Goal: Task Accomplishment & Management: Manage account settings

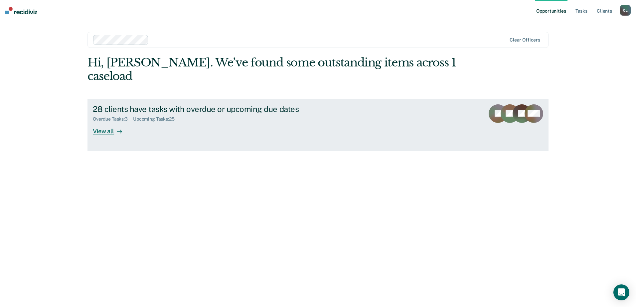
click at [110, 122] on div "View all" at bounding box center [111, 128] width 37 height 13
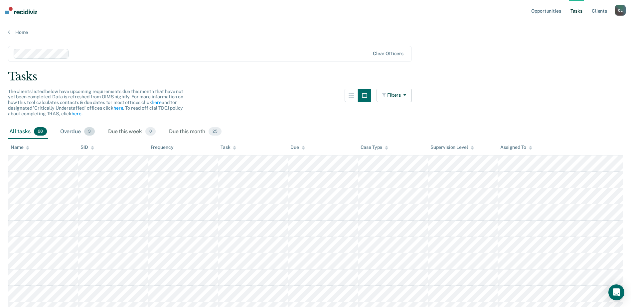
click at [83, 132] on div "Overdue 3" at bounding box center [77, 132] width 37 height 15
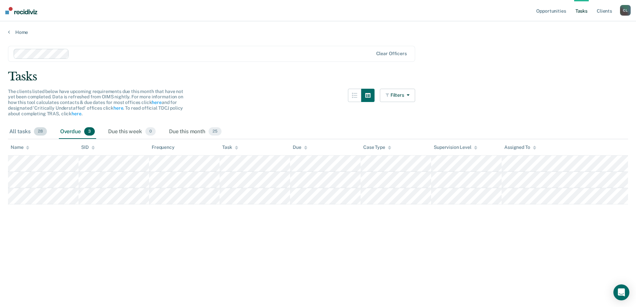
click at [40, 128] on span "28" at bounding box center [40, 131] width 13 height 9
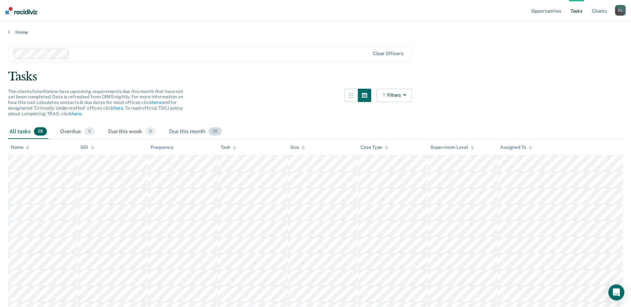
click at [186, 127] on div "Due this month 25" at bounding box center [195, 132] width 55 height 15
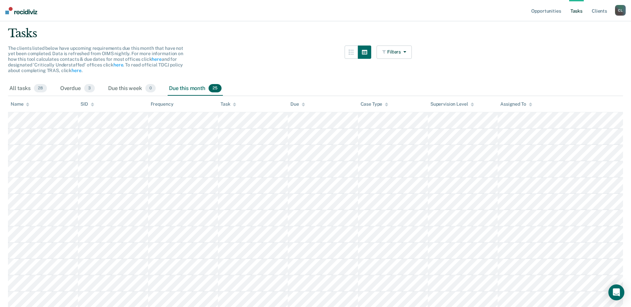
scroll to position [16, 0]
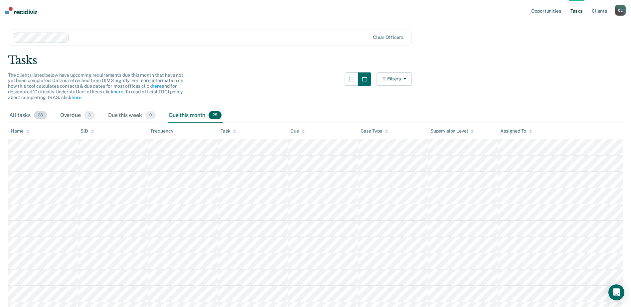
click at [33, 114] on div "All tasks 28" at bounding box center [28, 115] width 40 height 15
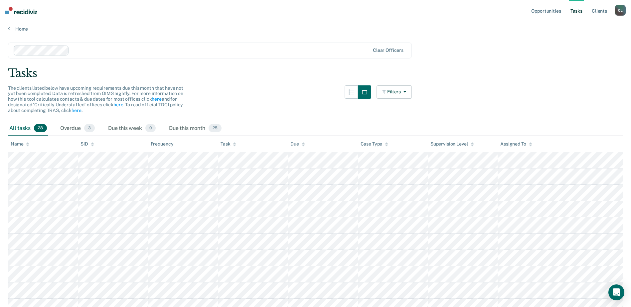
scroll to position [0, 0]
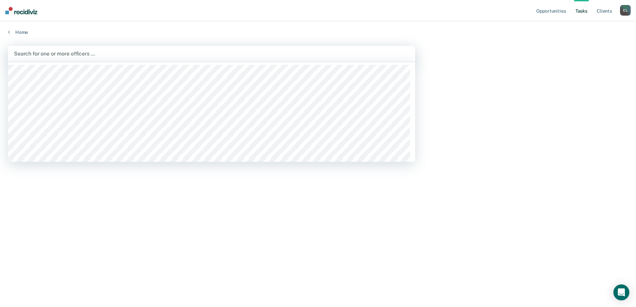
click at [94, 55] on div at bounding box center [211, 54] width 395 height 8
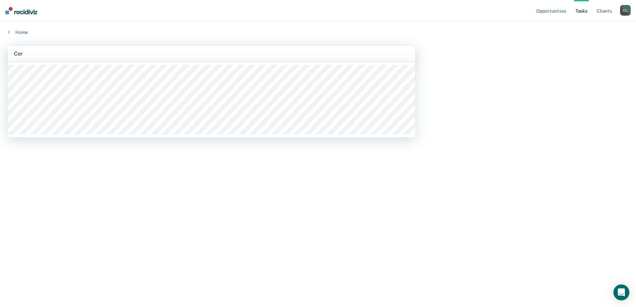
type input "Corn"
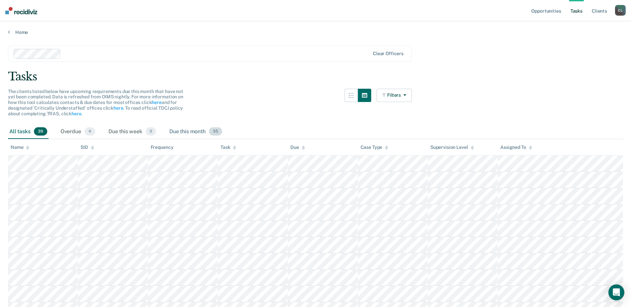
click at [191, 129] on div "Due this month 35" at bounding box center [196, 132] width 56 height 15
click at [226, 146] on div "Task" at bounding box center [229, 148] width 16 height 6
click at [228, 148] on div "Task" at bounding box center [229, 148] width 16 height 6
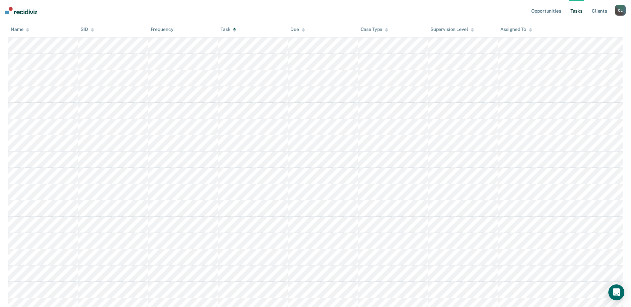
scroll to position [133, 0]
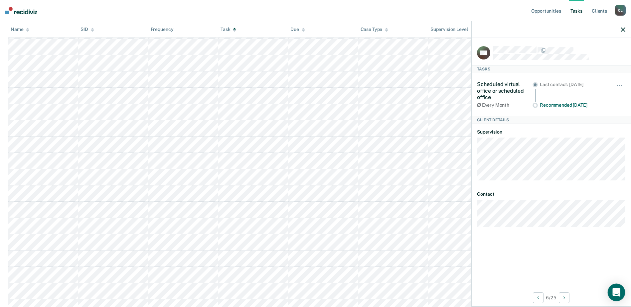
click at [618, 295] on icon "Open Intercom Messenger" at bounding box center [616, 292] width 8 height 9
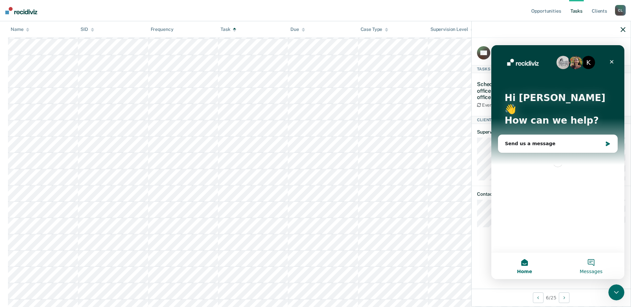
scroll to position [0, 0]
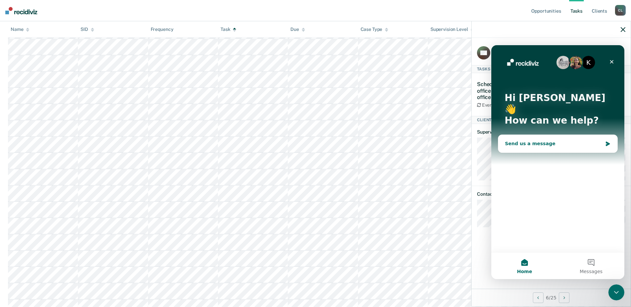
click at [561, 140] on div "Send us a message" at bounding box center [553, 143] width 97 height 7
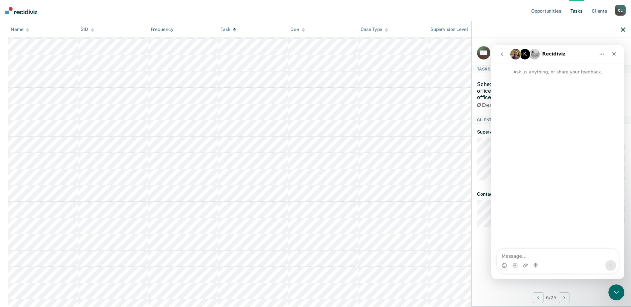
click at [534, 257] on textarea "Message…" at bounding box center [558, 254] width 122 height 11
click at [606, 250] on textarea "Some of the visits that were completed virtually is still on the list" at bounding box center [558, 251] width 122 height 18
type textarea "Some of the visits that were completed virtually are still on the list"
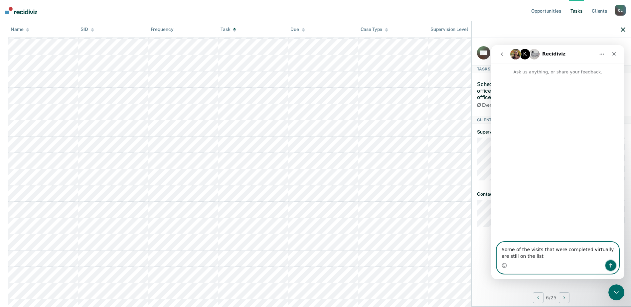
click at [611, 269] on button "Send a message…" at bounding box center [610, 265] width 11 height 11
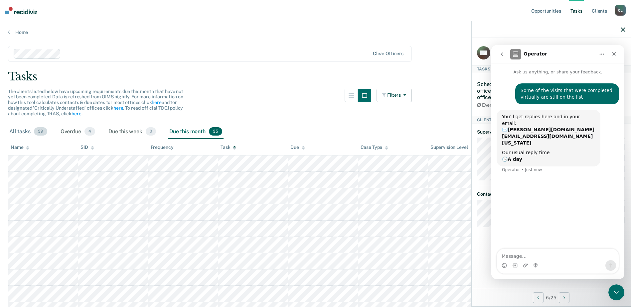
click at [40, 128] on span "39" at bounding box center [40, 131] width 13 height 9
click at [618, 54] on div "Close" at bounding box center [614, 54] width 12 height 12
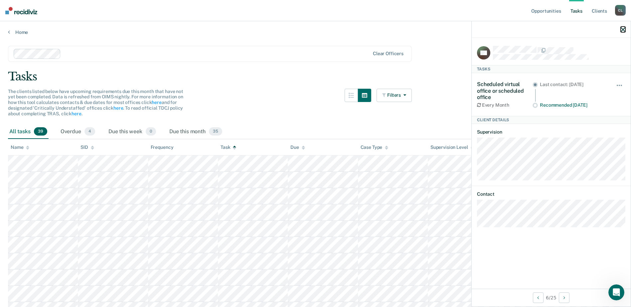
click at [622, 28] on icon "button" at bounding box center [623, 29] width 5 height 5
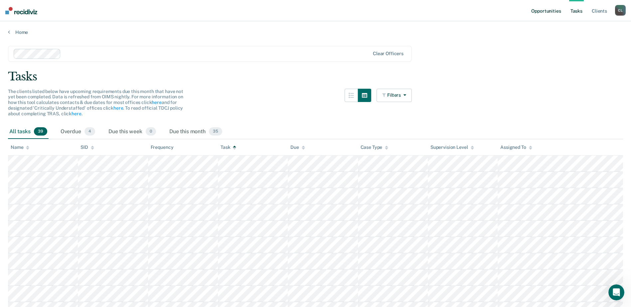
click at [549, 14] on link "Opportunities" at bounding box center [546, 10] width 32 height 21
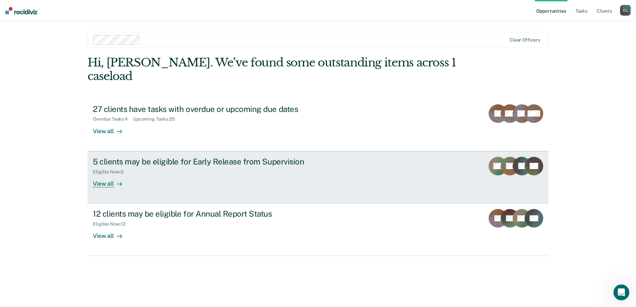
click at [114, 180] on div at bounding box center [118, 184] width 8 height 8
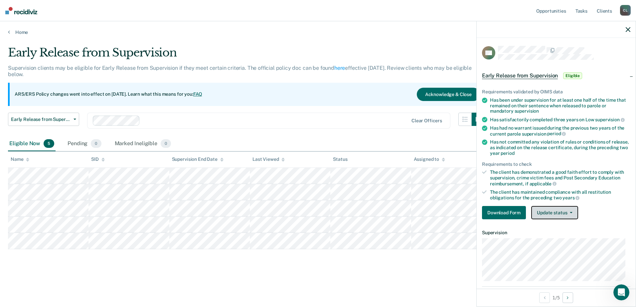
click at [567, 213] on span "button" at bounding box center [569, 212] width 5 height 1
click at [596, 208] on div "Download Form Update status [PERSON_NAME] Mark Ineligible" at bounding box center [556, 212] width 148 height 13
click at [627, 31] on icon "button" at bounding box center [628, 29] width 5 height 5
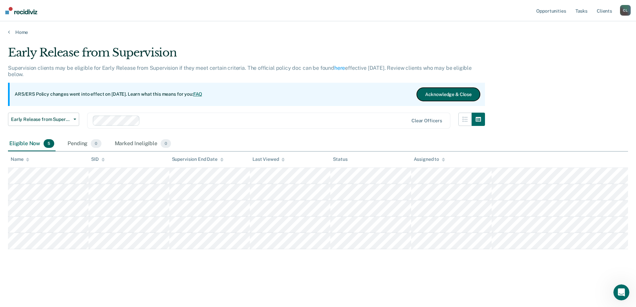
click at [435, 91] on button "Acknowledge & Close" at bounding box center [448, 94] width 63 height 13
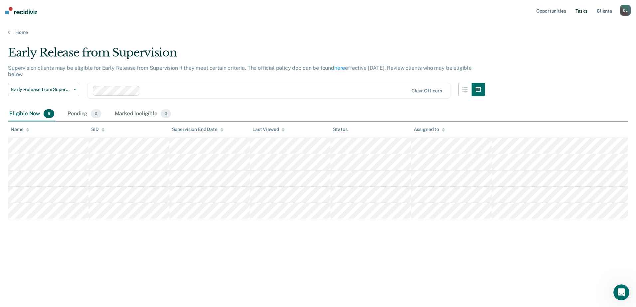
click at [586, 15] on link "Tasks" at bounding box center [581, 10] width 15 height 21
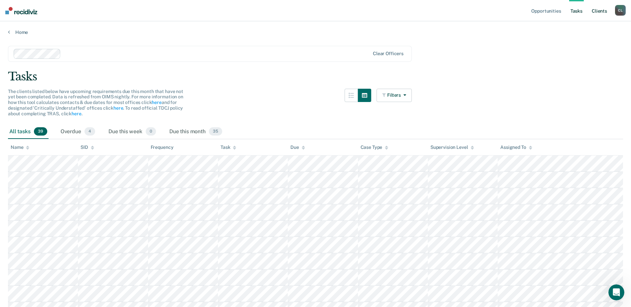
click at [600, 12] on link "Client s" at bounding box center [599, 10] width 18 height 21
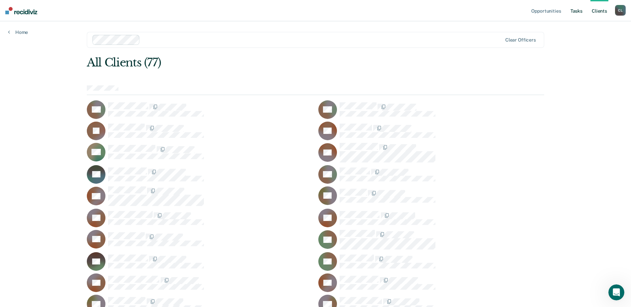
click at [577, 15] on link "Tasks" at bounding box center [576, 10] width 15 height 21
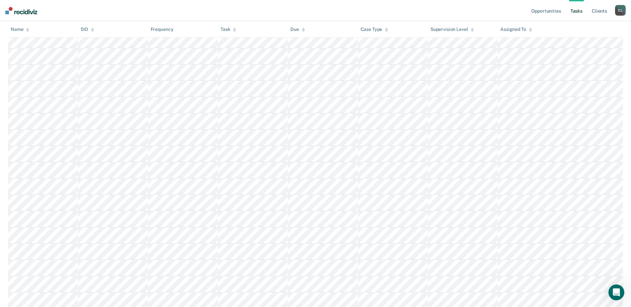
scroll to position [200, 0]
